Goal: Check status: Check status

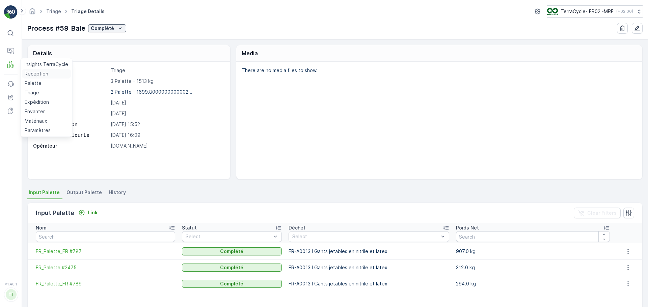
click at [36, 73] on p "Reception" at bounding box center [37, 74] width 24 height 7
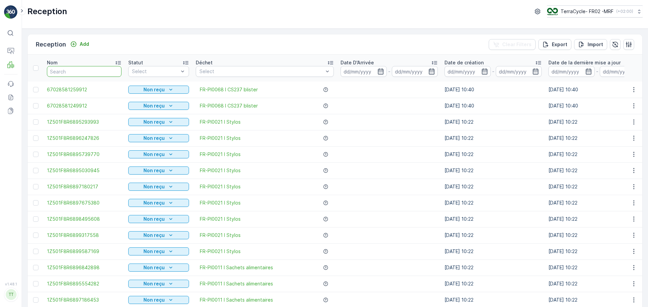
click at [81, 68] on input "text" at bounding box center [84, 71] width 75 height 11
type input "1"
click at [76, 69] on input "1" at bounding box center [84, 71] width 75 height 11
type input "1Z2V6"
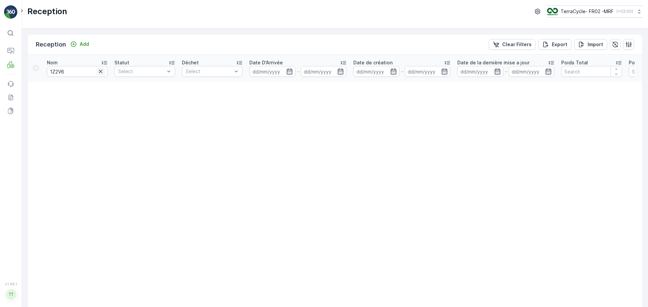
click at [99, 72] on icon "button" at bounding box center [100, 71] width 7 height 7
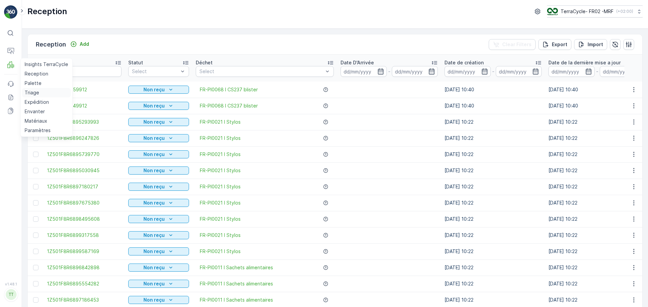
click at [33, 92] on p "Triage" at bounding box center [32, 92] width 15 height 7
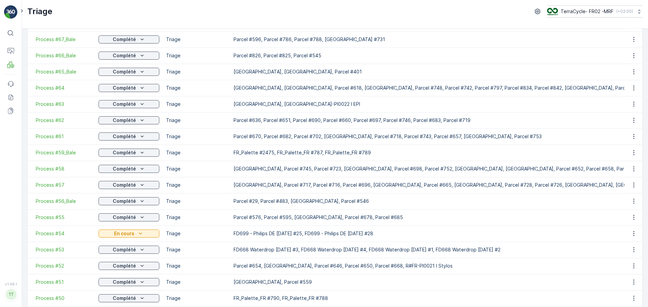
scroll to position [270, 0]
